Goal: Transaction & Acquisition: Purchase product/service

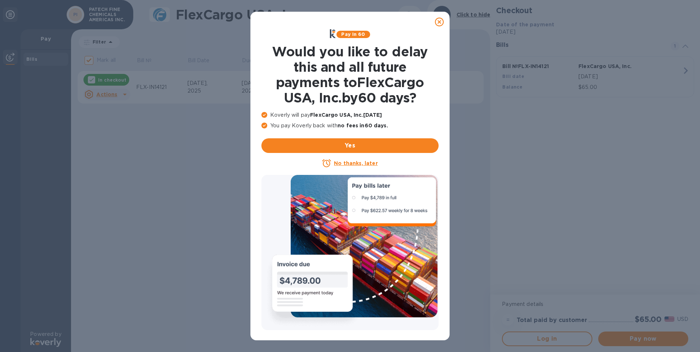
click at [438, 24] on icon at bounding box center [439, 22] width 9 height 9
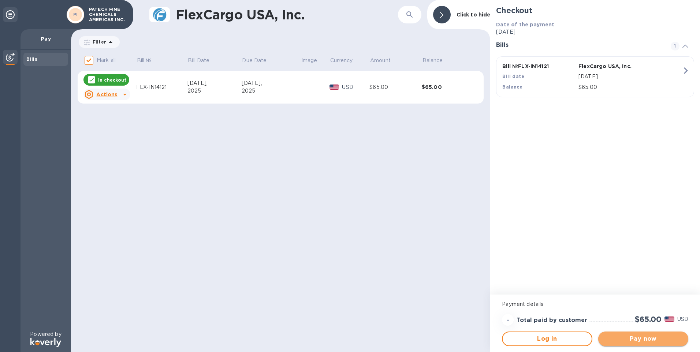
click at [645, 339] on span "Pay now" at bounding box center [643, 339] width 78 height 9
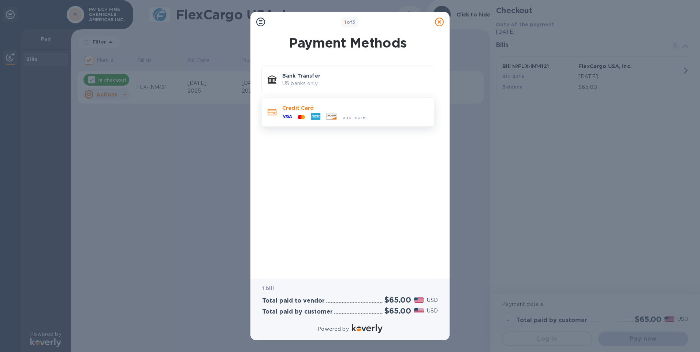
click at [291, 107] on p "Credit Card" at bounding box center [355, 107] width 146 height 7
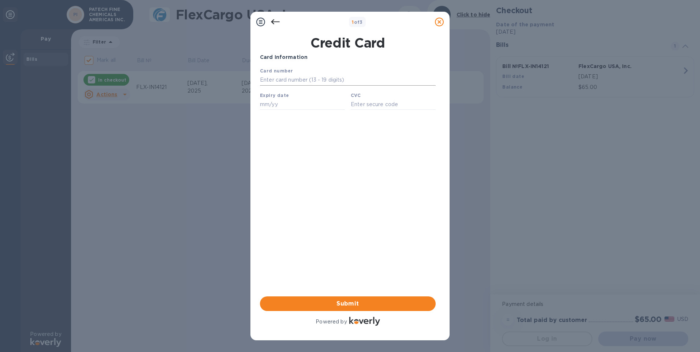
click at [282, 82] on input "text" at bounding box center [348, 80] width 176 height 11
type input "[CREDIT_CARD_NUMBER]"
type input "08/27"
type input "156"
click at [338, 302] on span "Submit" at bounding box center [348, 304] width 164 height 9
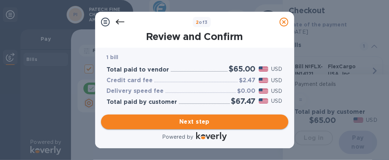
click at [197, 125] on span "Next step" at bounding box center [195, 121] width 176 height 9
type input "[GEOGRAPHIC_DATA]"
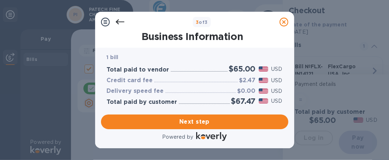
click at [169, 19] on div "3 of 3" at bounding box center [201, 22] width 149 height 11
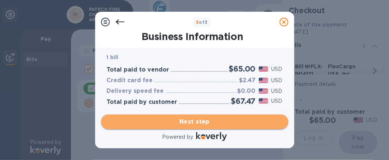
click at [226, 122] on span "Next step" at bounding box center [195, 121] width 176 height 9
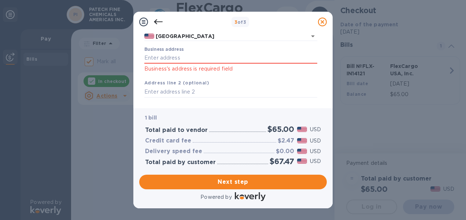
scroll to position [55, 0]
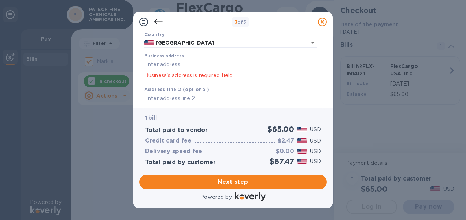
click at [155, 64] on input "Business address" at bounding box center [230, 64] width 173 height 11
click at [211, 63] on input "Business address" at bounding box center [230, 64] width 173 height 11
paste input "[STREET_ADDRESS][PERSON_NAME]"
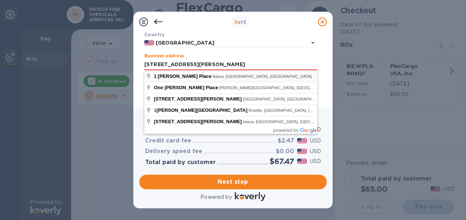
type input "[STREET_ADDRESS][PERSON_NAME]"
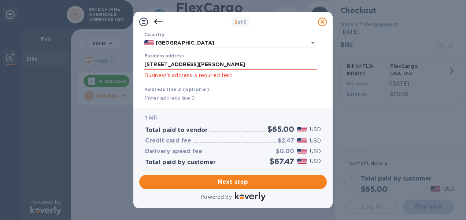
scroll to position [56, 0]
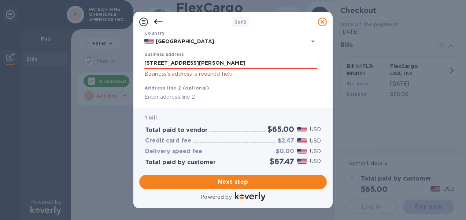
click at [174, 96] on input "text" at bounding box center [230, 97] width 173 height 11
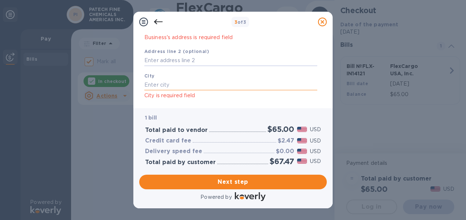
click at [168, 85] on input "text" at bounding box center [230, 84] width 173 height 11
type input "itasca"
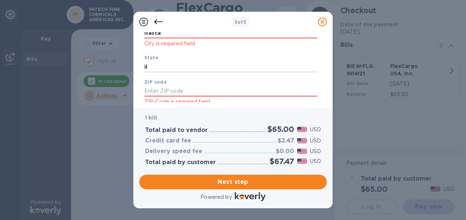
type input "il"
type input "60143"
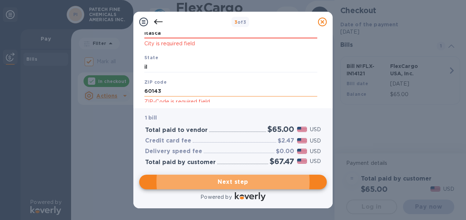
scroll to position [167, 0]
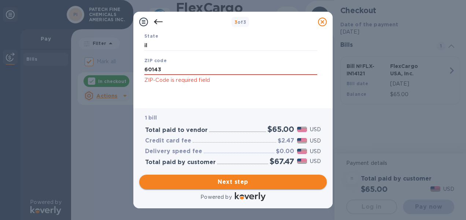
click at [245, 184] on span "Next step" at bounding box center [233, 182] width 176 height 9
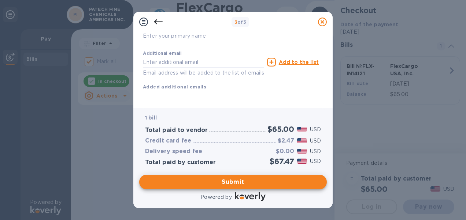
scroll to position [155, 0]
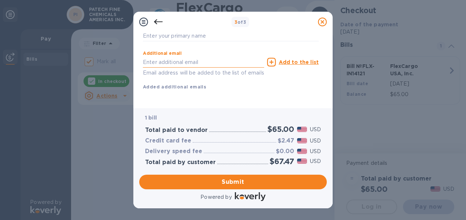
click at [174, 57] on input "text" at bounding box center [203, 62] width 121 height 11
type input "[EMAIL_ADDRESS][PERSON_NAME][DOMAIN_NAME]"
type input "klaudia"
type input "[PERSON_NAME]"
type input "8472504370"
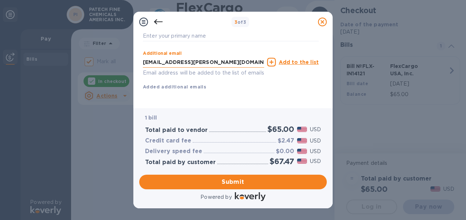
type input "[EMAIL_ADDRESS][PERSON_NAME][DOMAIN_NAME]"
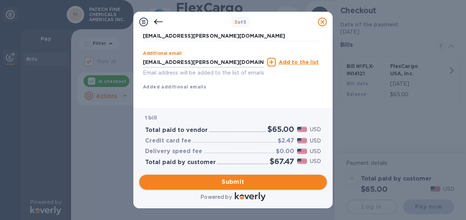
click at [236, 181] on span "Submit" at bounding box center [233, 182] width 176 height 9
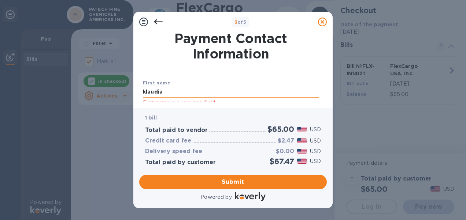
scroll to position [37, 0]
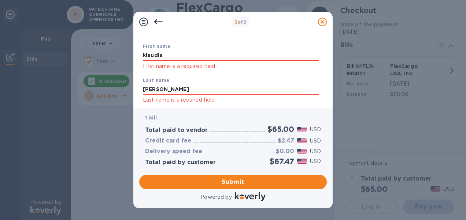
drag, startPoint x: 173, startPoint y: 55, endPoint x: 118, endPoint y: 54, distance: 54.9
click at [118, 54] on div "3 of 3 Payment Contact Information First name [PERSON_NAME] First name is a req…" at bounding box center [233, 110] width 466 height 220
type input "[PERSON_NAME]"
drag, startPoint x: 194, startPoint y: 88, endPoint x: 76, endPoint y: 92, distance: 118.3
click at [79, 91] on div "3 of 3 Payment Contact Information First name [PERSON_NAME] First name is a req…" at bounding box center [233, 110] width 466 height 220
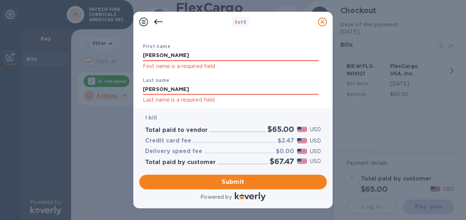
paste input "[PERSON_NAME]"
type input "[PERSON_NAME]"
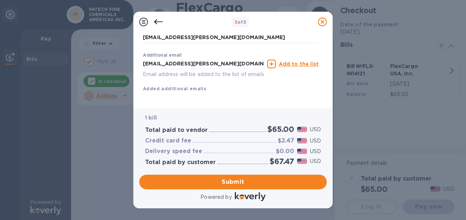
scroll to position [174, 0]
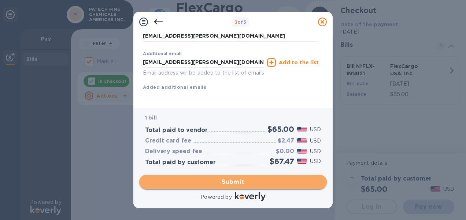
click at [226, 181] on span "Submit" at bounding box center [233, 182] width 176 height 9
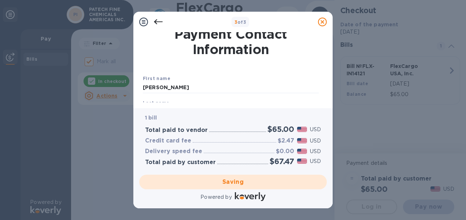
scroll to position [0, 0]
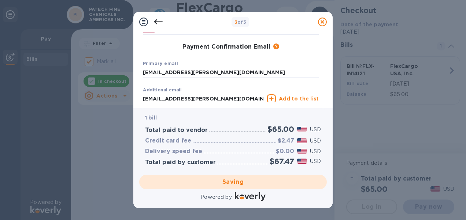
checkbox input "false"
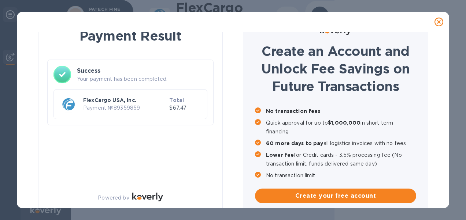
scroll to position [27, 0]
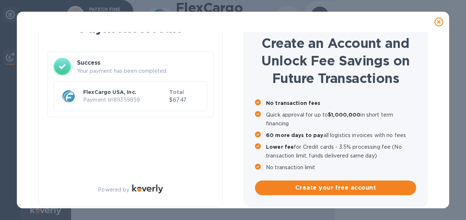
click at [178, 97] on p "$67.47" at bounding box center [185, 100] width 32 height 8
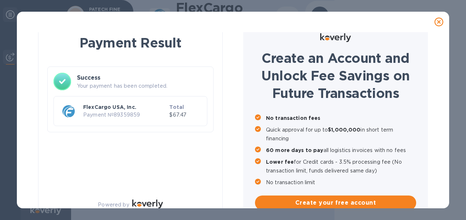
scroll to position [0, 0]
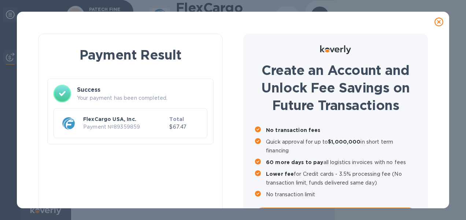
click at [114, 125] on p "Payment № 89359859" at bounding box center [124, 127] width 83 height 8
drag, startPoint x: 138, startPoint y: 128, endPoint x: 79, endPoint y: 128, distance: 59.3
click at [79, 128] on div "FlexCargo USA, Inc. Payment № 89359859 Total $67.47" at bounding box center [130, 123] width 144 height 21
drag, startPoint x: 79, startPoint y: 128, endPoint x: 67, endPoint y: 127, distance: 11.8
click at [67, 127] on img at bounding box center [69, 124] width 18 height 18
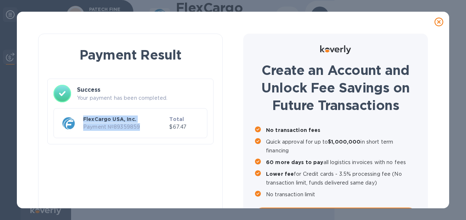
copy div "FlexCargo USA, Inc. Payment № 89359859"
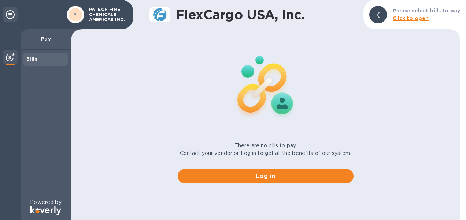
click at [46, 63] on div "Bills" at bounding box center [45, 59] width 39 height 7
drag, startPoint x: 34, startPoint y: 44, endPoint x: 29, endPoint y: 46, distance: 5.0
click at [34, 44] on div "Pay" at bounding box center [46, 39] width 51 height 21
click at [6, 17] on icon at bounding box center [10, 14] width 9 height 9
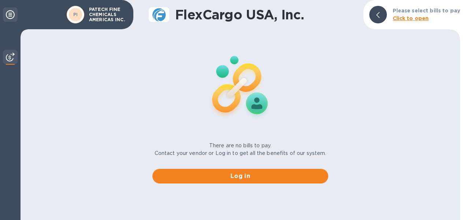
click at [10, 14] on icon at bounding box center [10, 14] width 9 height 9
